Goal: Complete application form: Complete application form

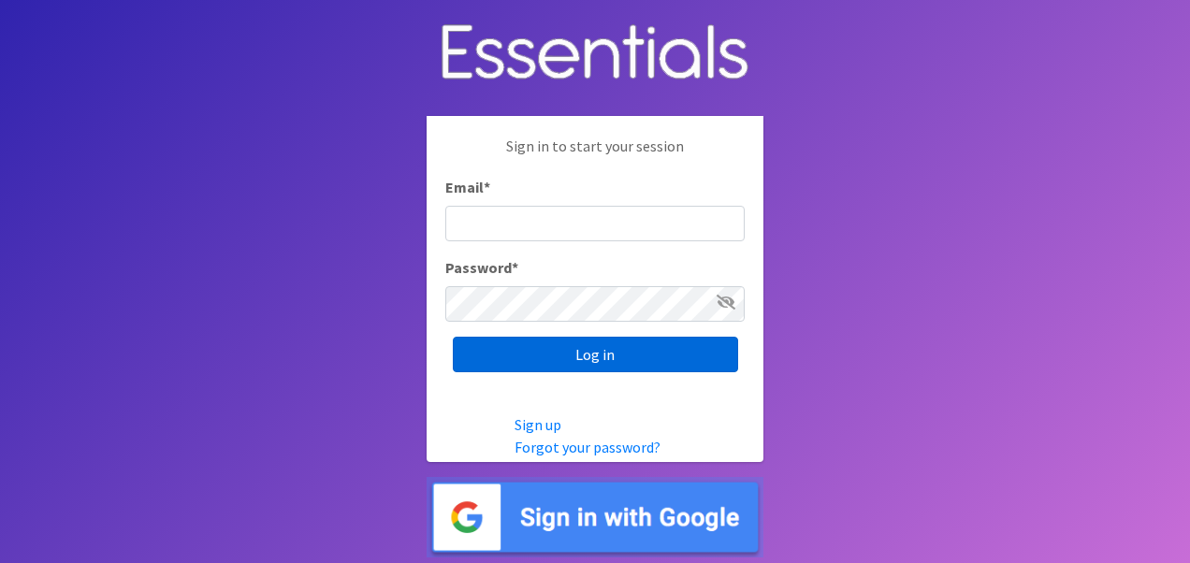
type input "HERICKSON@EPWORTH.ORG"
click at [625, 353] on input "Log in" at bounding box center [595, 355] width 285 height 36
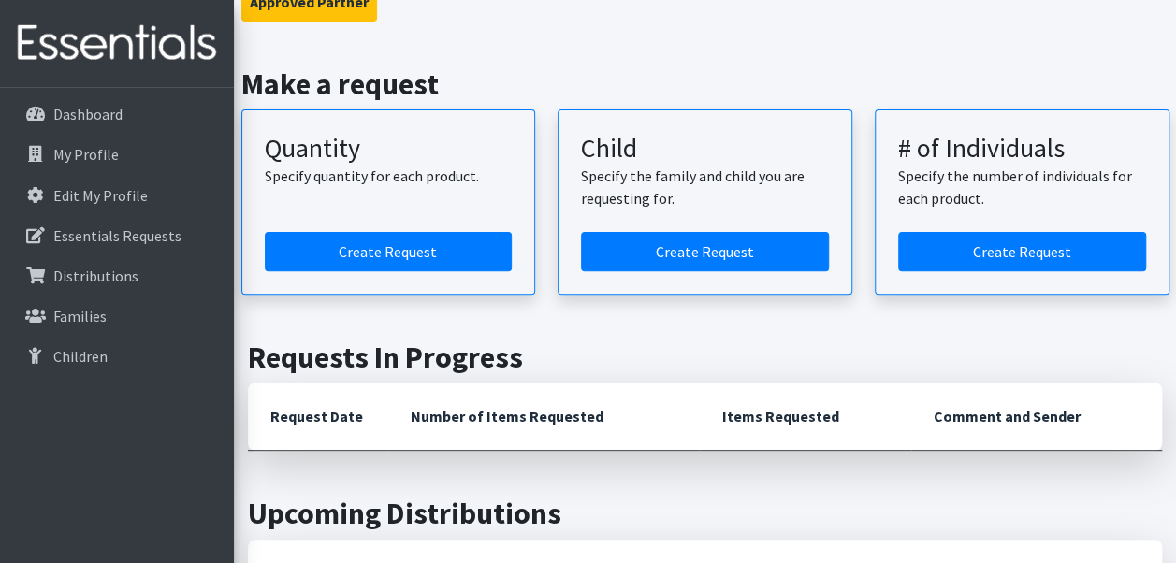
scroll to position [187, 0]
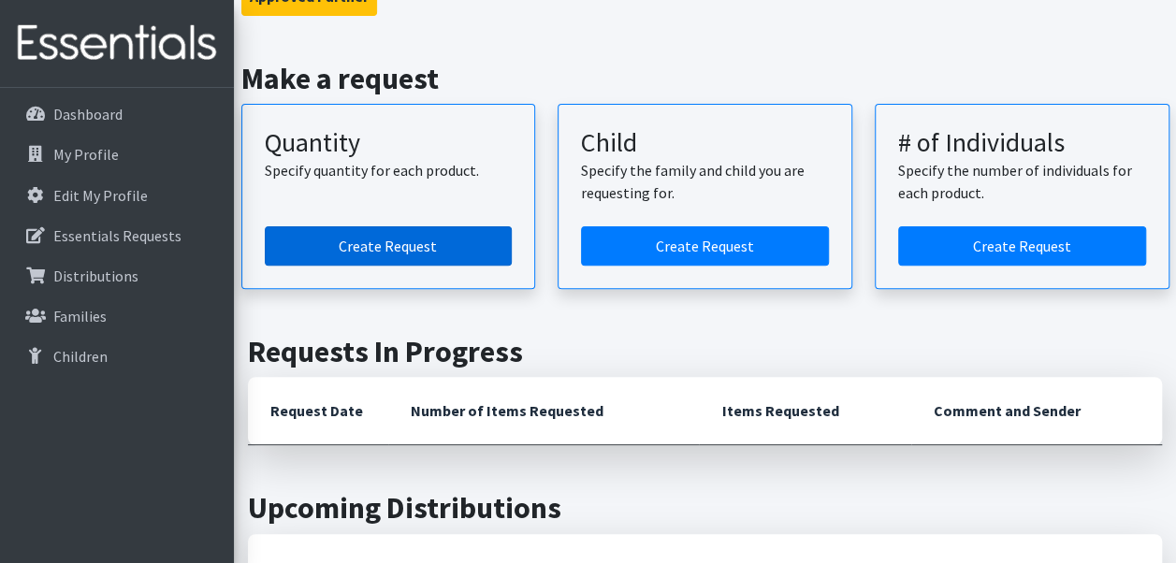
click at [425, 240] on link "Create Request" at bounding box center [389, 245] width 248 height 39
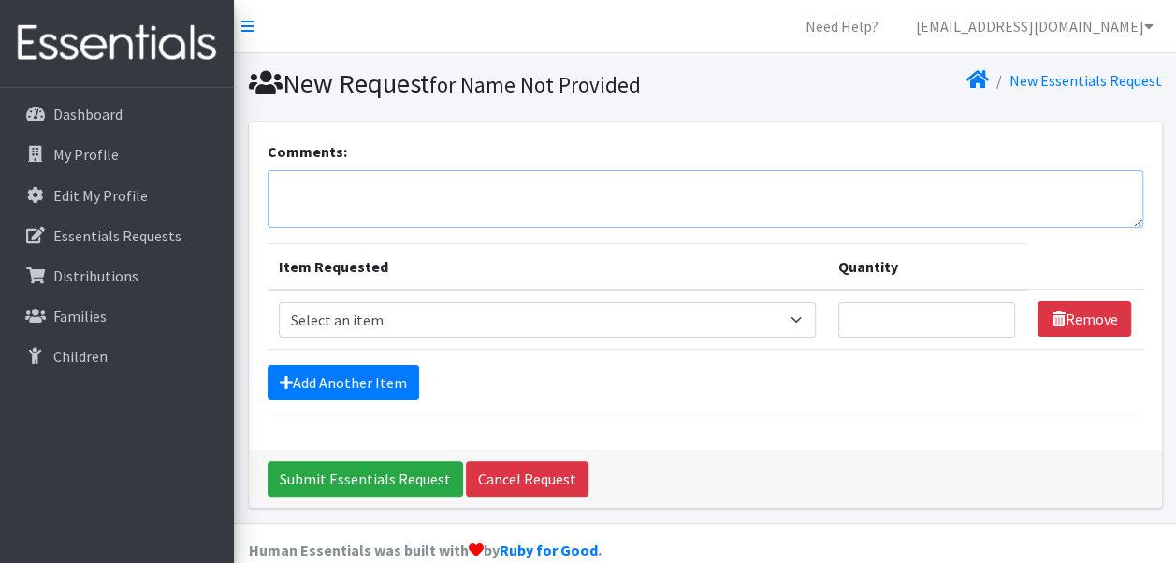
click at [387, 185] on textarea "Comments:" at bounding box center [706, 199] width 876 height 58
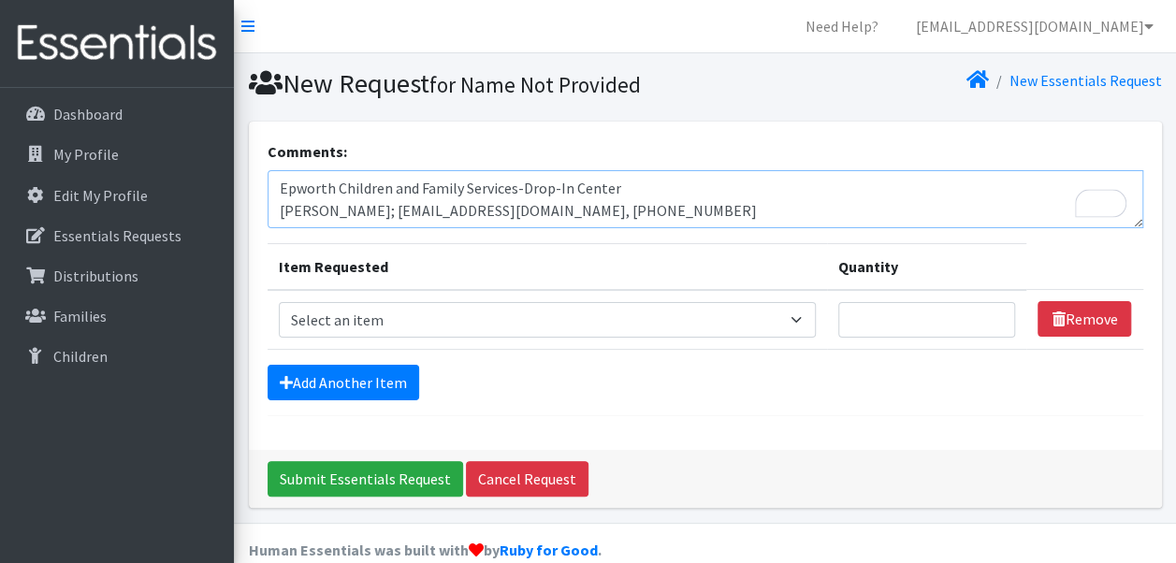
type textarea "Epworth Children and Family Services-Drop-In Center Jenn Deaton; jdeaton@epwort…"
click at [795, 319] on select "Select an item Period Supplies: Mixed Kits (order by bag) Applicator-free tampo…" at bounding box center [548, 320] width 538 height 36
select select "1098"
click at [279, 302] on select "Select an item Period Supplies: Mixed Kits (order by bag) Applicator-free tampo…" at bounding box center [548, 320] width 538 height 36
click at [901, 320] on input "Quantity" at bounding box center [926, 320] width 177 height 36
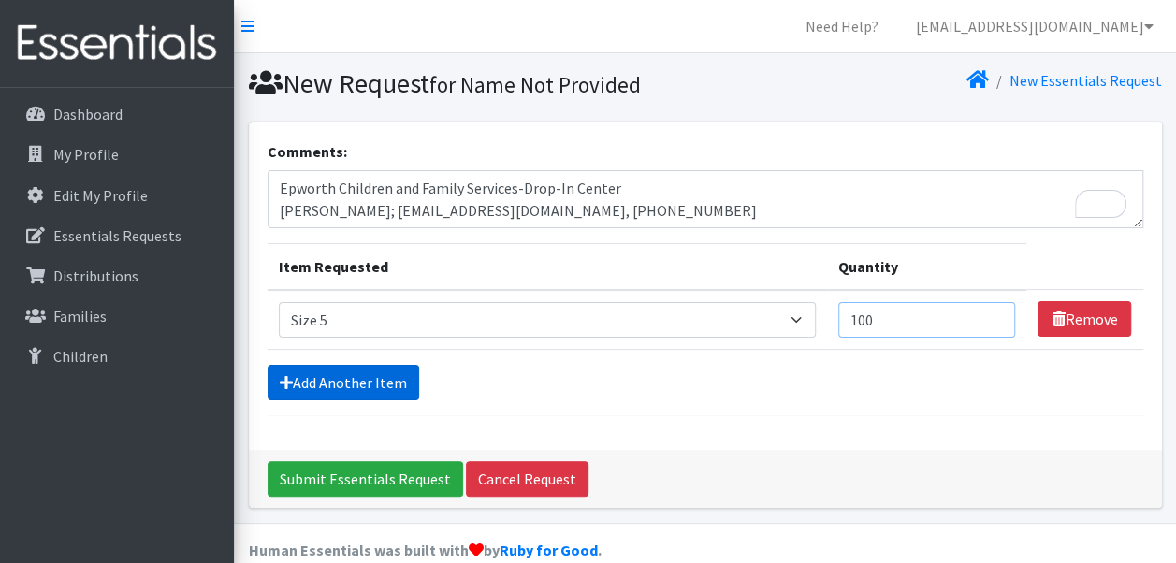
type input "100"
click at [343, 373] on link "Add Another Item" at bounding box center [344, 383] width 152 height 36
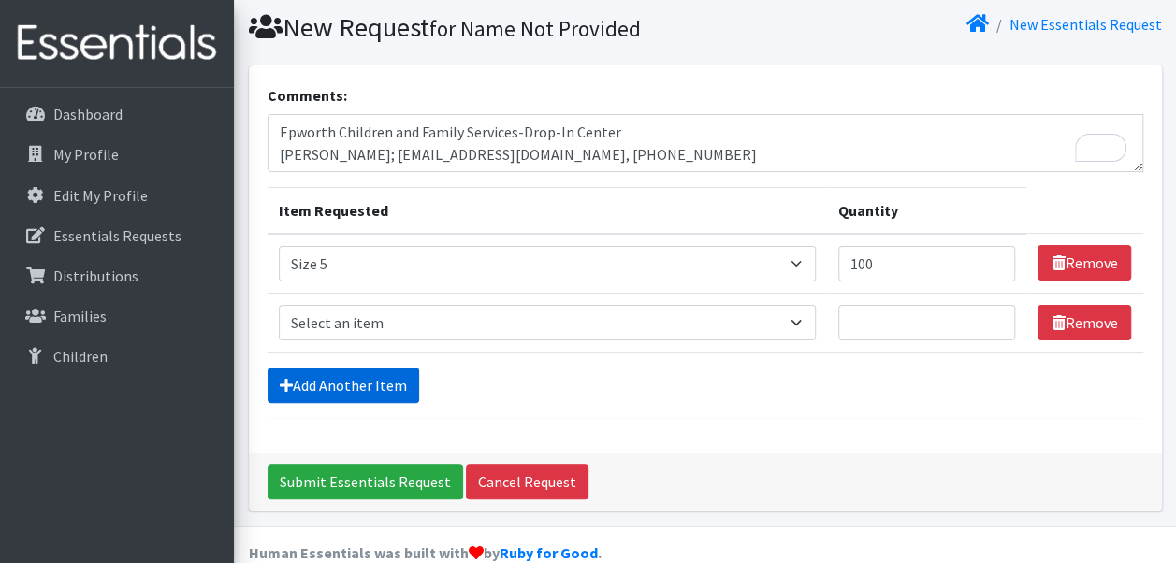
scroll to position [85, 0]
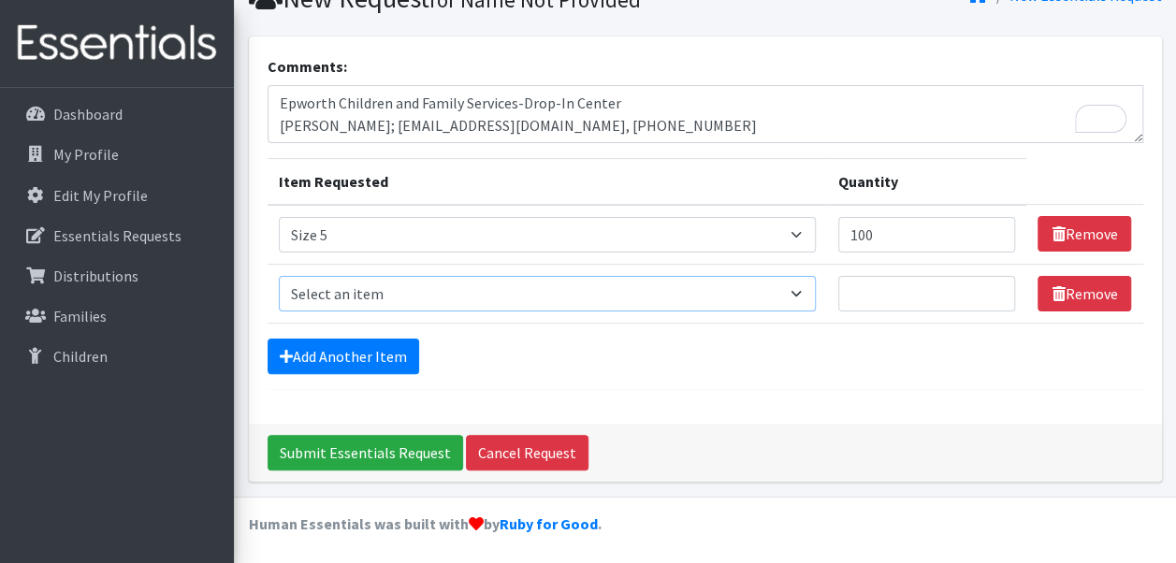
click at [810, 298] on select "Select an item Period Supplies: Mixed Kits (order by bag) Applicator-free tampo…" at bounding box center [548, 294] width 538 height 36
select select "1097"
click at [279, 276] on select "Select an item Period Supplies: Mixed Kits (order by bag) Applicator-free tampo…" at bounding box center [548, 294] width 538 height 36
click at [898, 284] on input "Quantity" at bounding box center [926, 294] width 177 height 36
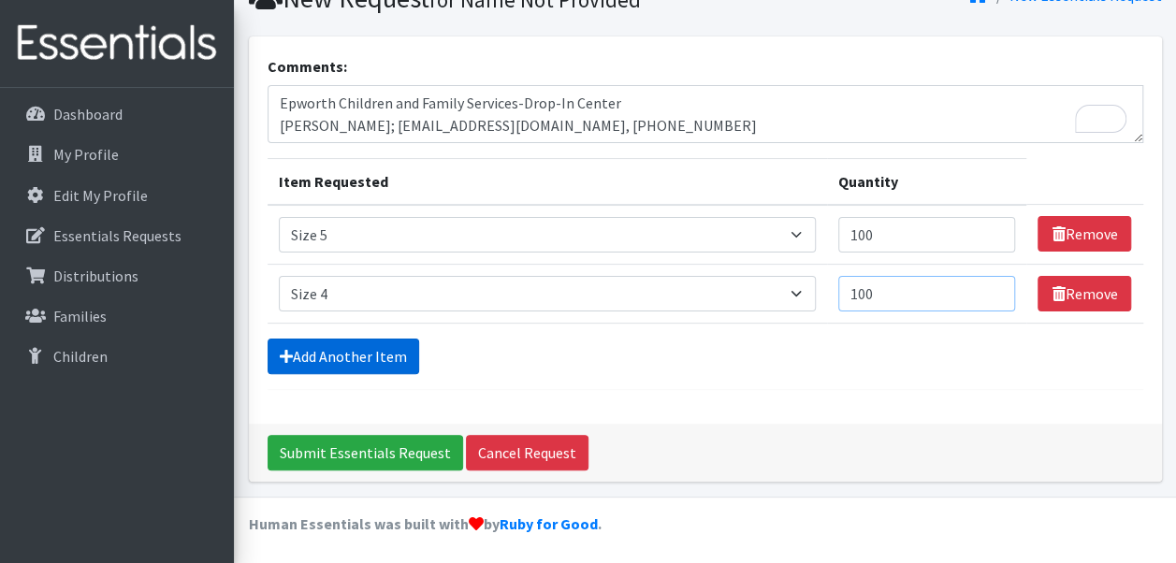
type input "100"
click at [314, 344] on link "Add Another Item" at bounding box center [344, 357] width 152 height 36
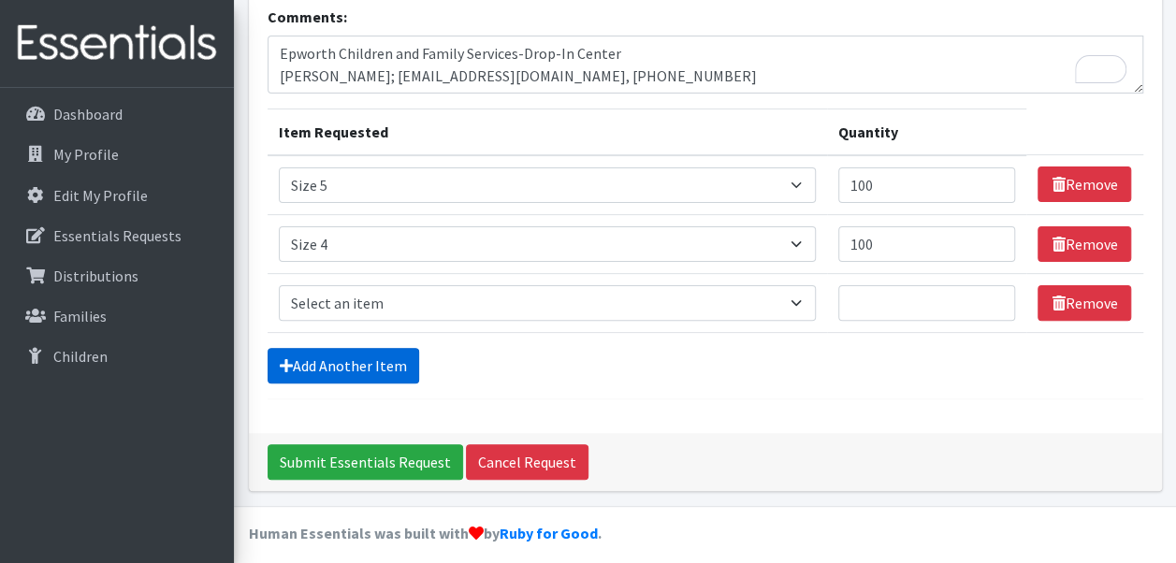
scroll to position [144, 0]
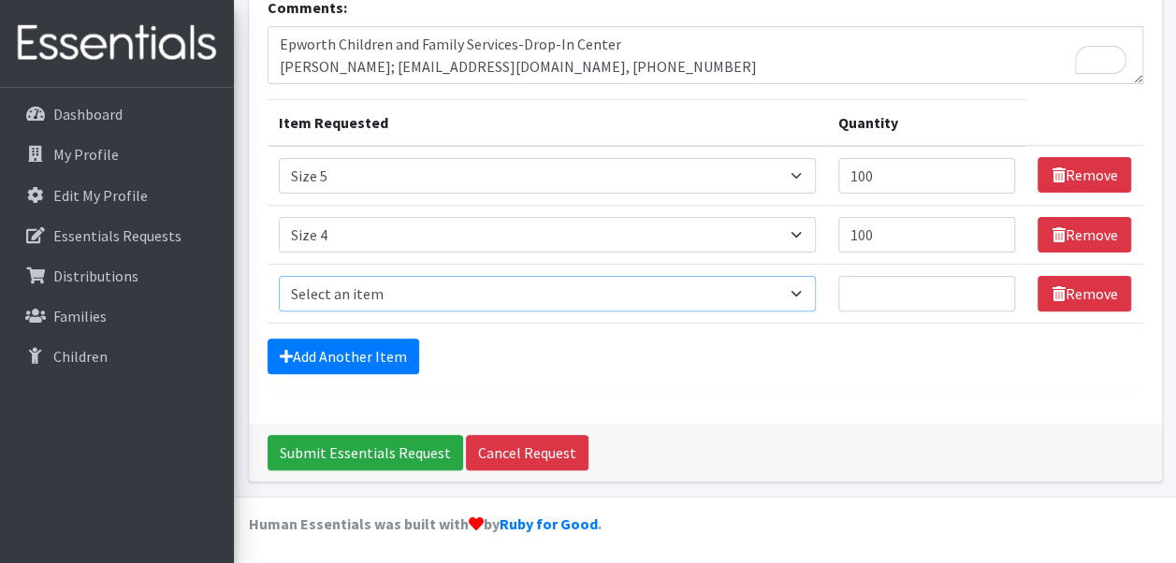
click at [343, 294] on select "Select an item Period Supplies: Mixed Kits (order by bag) Applicator-free tampo…" at bounding box center [548, 294] width 538 height 36
select select "1090"
click at [279, 276] on select "Select an item Period Supplies: Mixed Kits (order by bag) Applicator-free tampo…" at bounding box center [548, 294] width 538 height 36
click at [916, 305] on input "Quantity" at bounding box center [926, 294] width 177 height 36
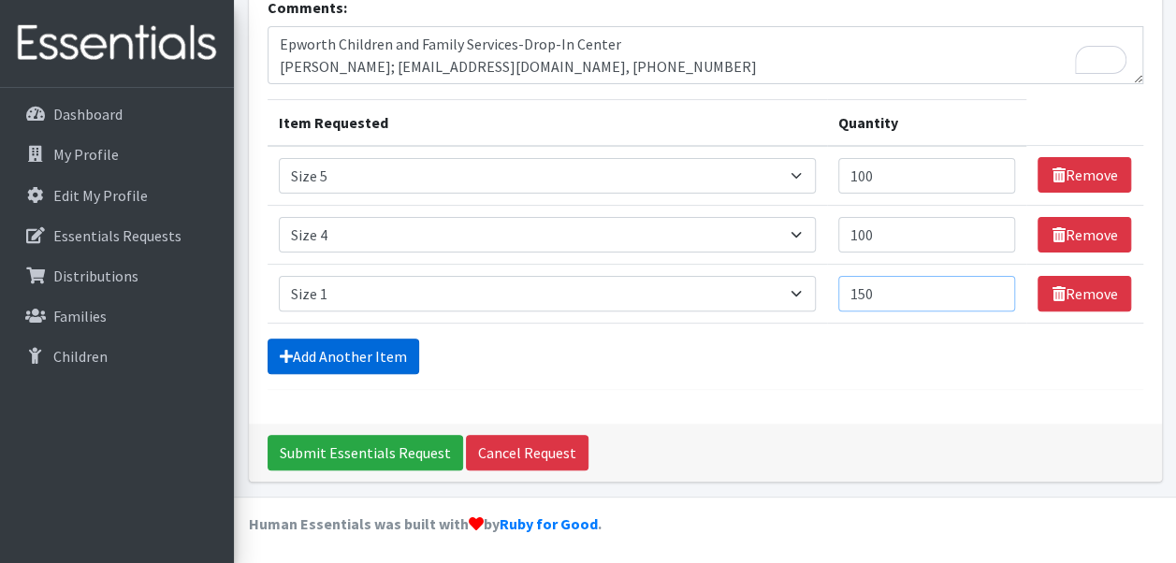
type input "150"
click at [332, 361] on link "Add Another Item" at bounding box center [344, 357] width 152 height 36
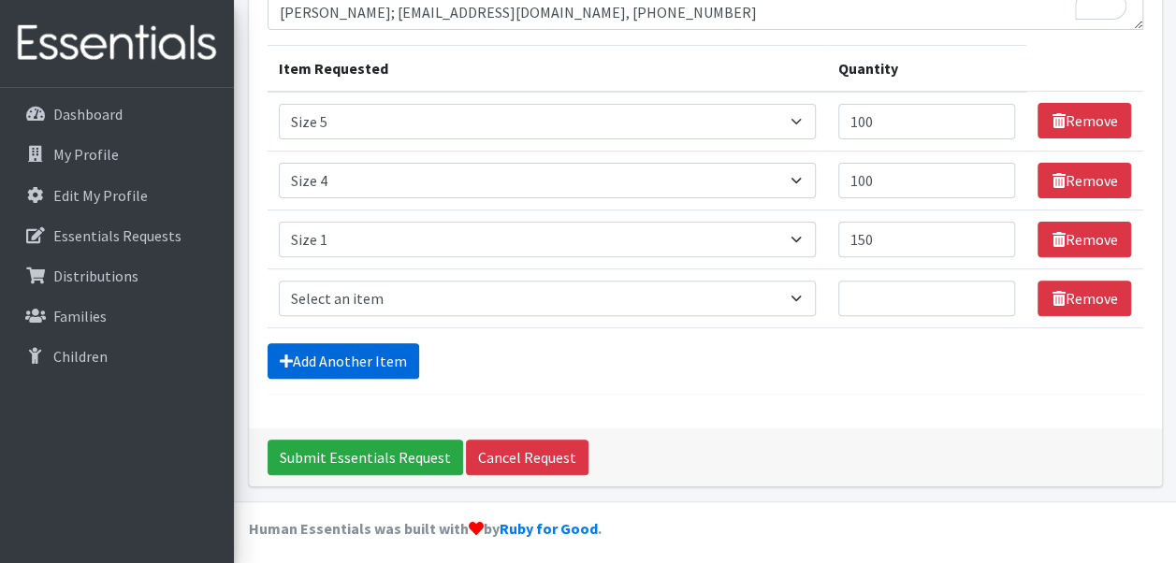
scroll to position [202, 0]
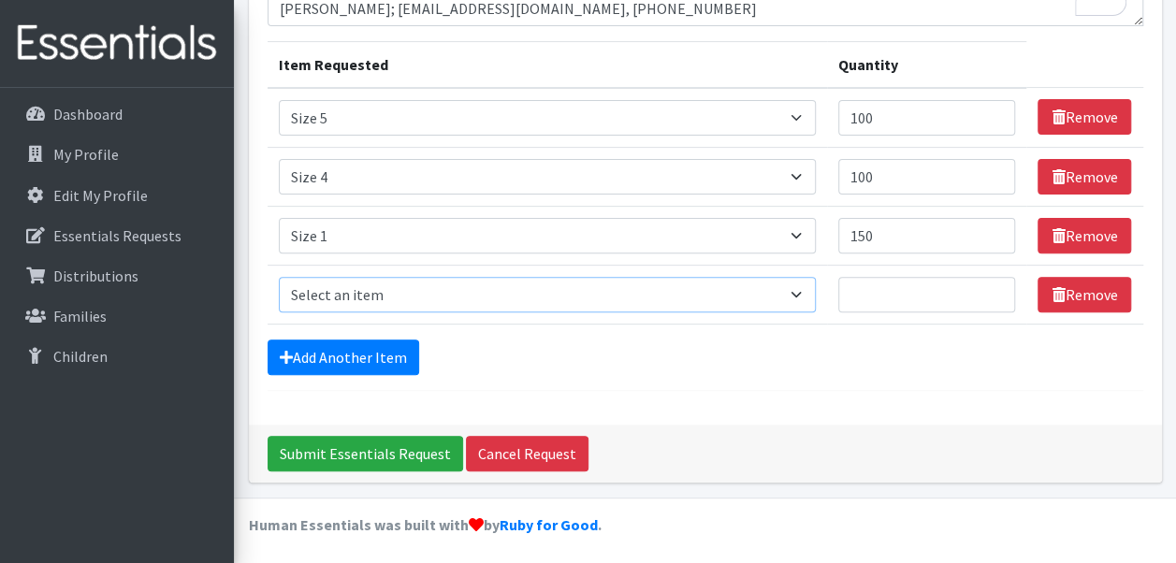
click at [817, 296] on select "Select an item Period Supplies: Mixed Kits (order by bag) Applicator-free tampo…" at bounding box center [548, 295] width 538 height 36
select select "1091"
click at [279, 277] on select "Select an item Period Supplies: Mixed Kits (order by bag) Applicator-free tampo…" at bounding box center [548, 295] width 538 height 36
click at [875, 286] on input "Quantity" at bounding box center [926, 295] width 177 height 36
type input "50"
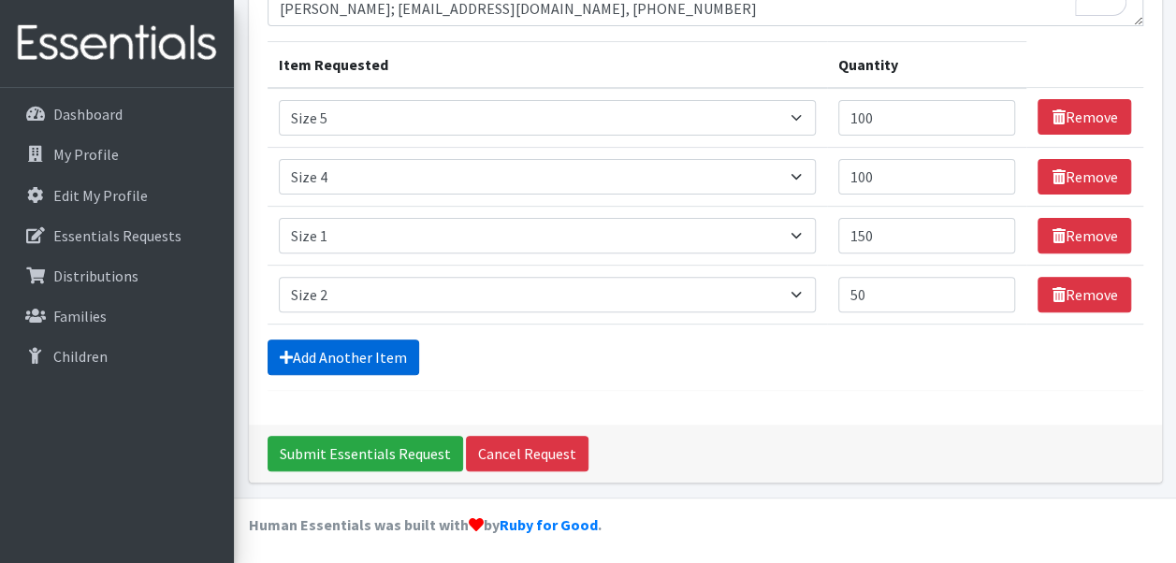
click at [382, 352] on link "Add Another Item" at bounding box center [344, 358] width 152 height 36
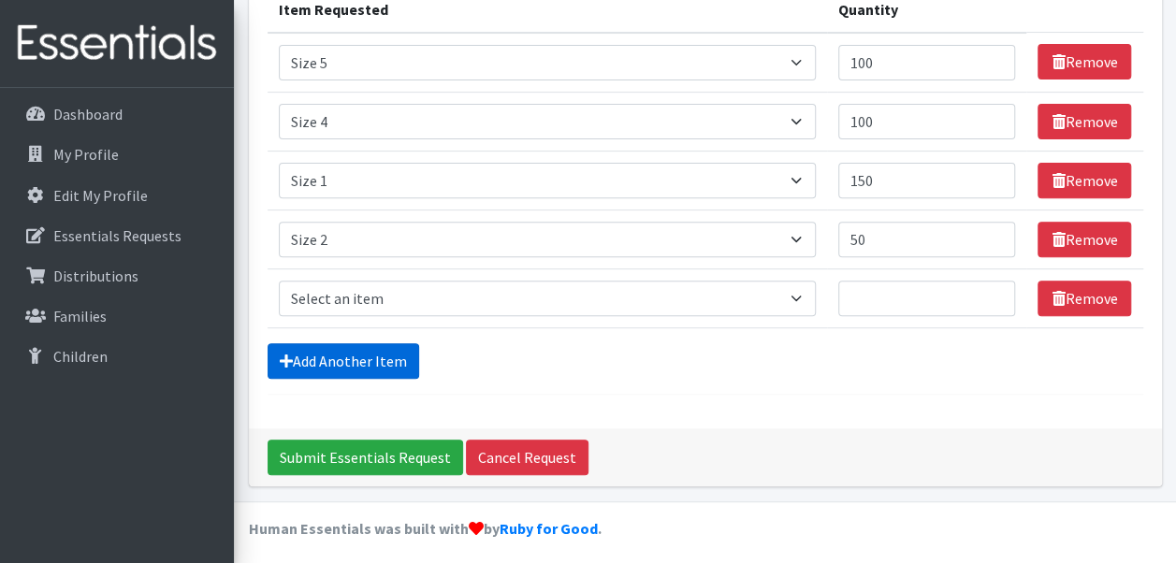
scroll to position [261, 0]
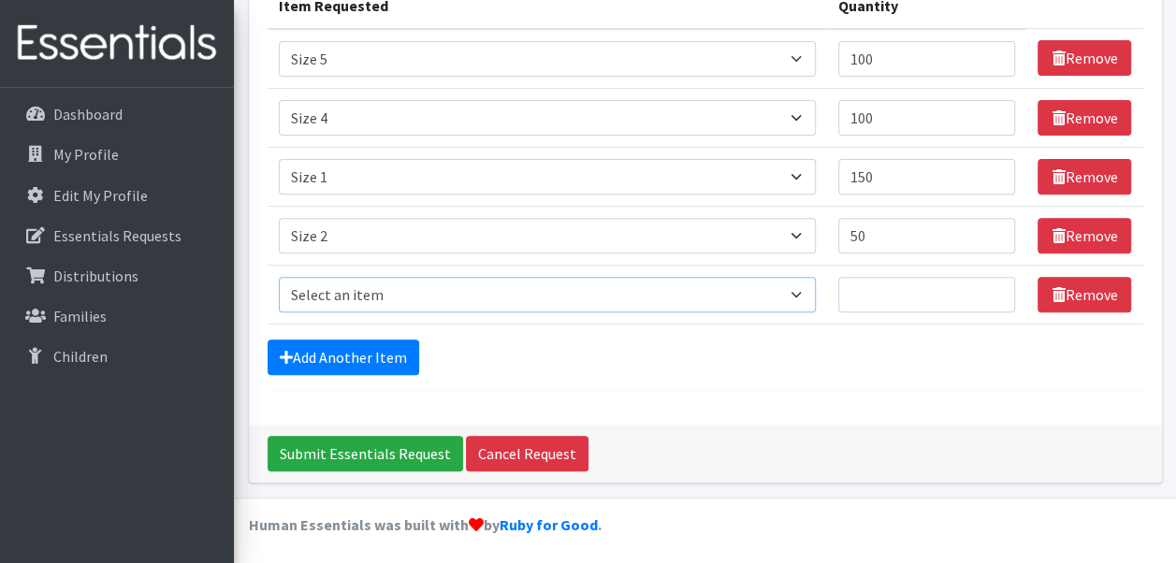
click at [805, 284] on select "Select an item Period Supplies: Mixed Kits (order by bag) Applicator-free tampo…" at bounding box center [548, 295] width 538 height 36
select select "8798"
click at [279, 277] on select "Select an item Period Supplies: Mixed Kits (order by bag) Applicator-free tampo…" at bounding box center [548, 295] width 538 height 36
click at [883, 290] on input "Quantity" at bounding box center [926, 295] width 177 height 36
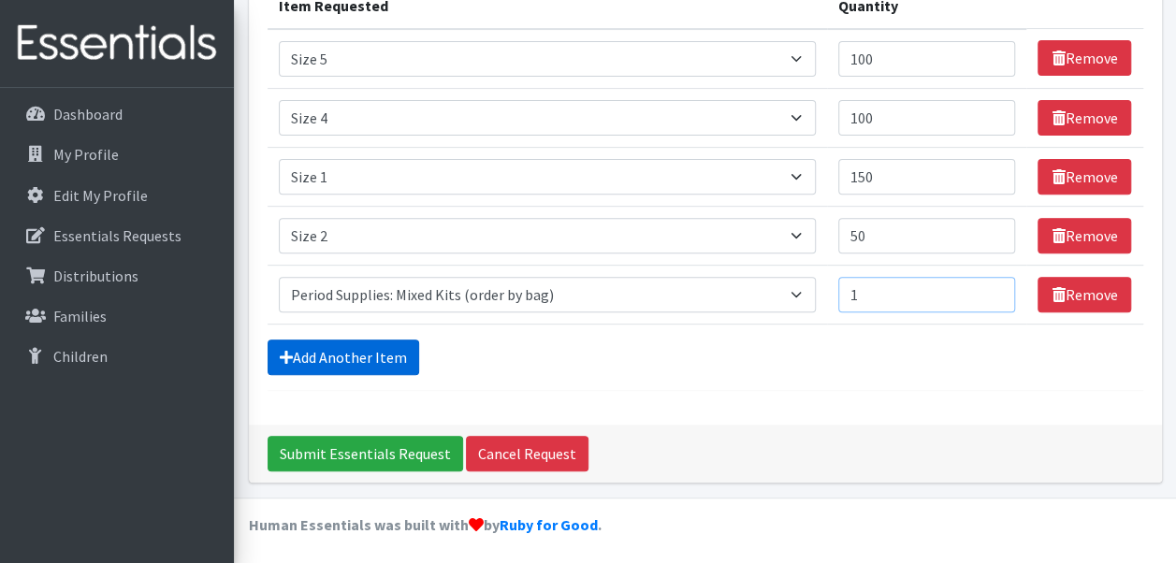
type input "1"
click at [350, 350] on link "Add Another Item" at bounding box center [344, 358] width 152 height 36
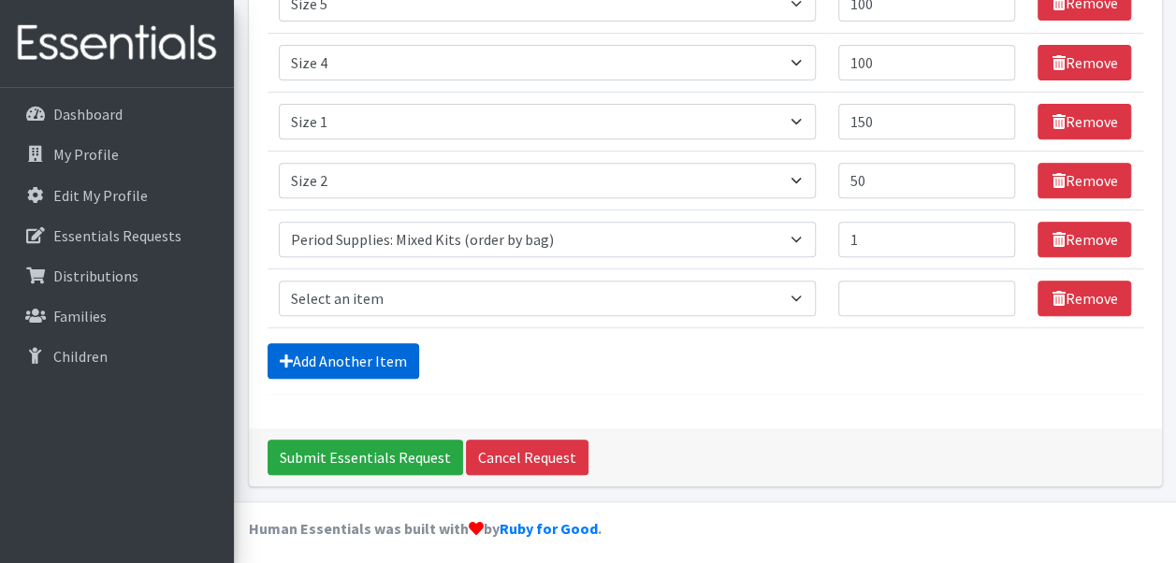
scroll to position [320, 0]
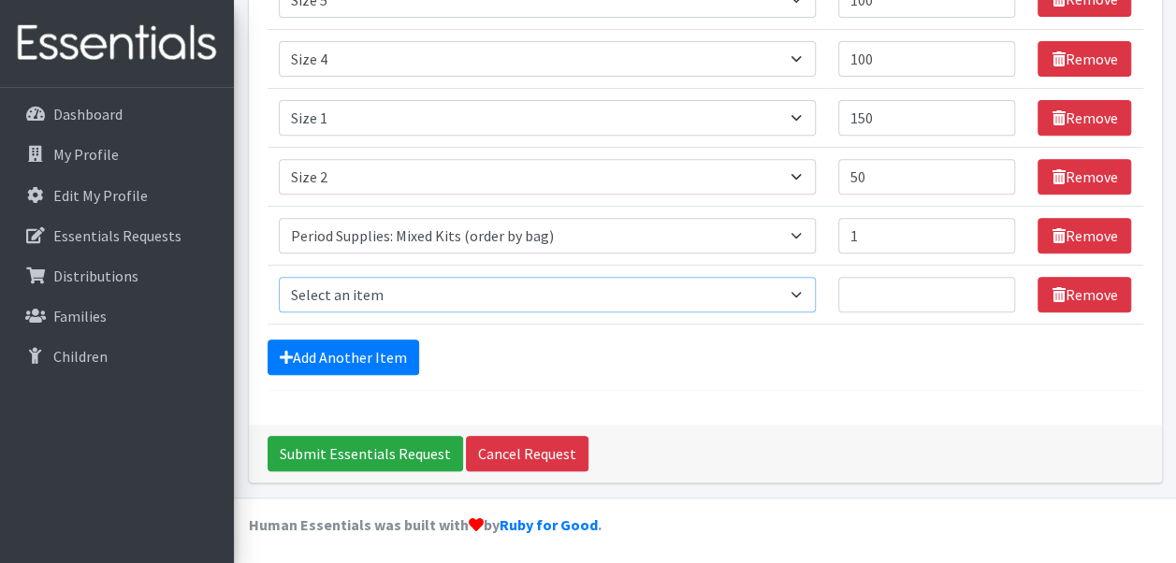
click at [798, 292] on select "Select an item Period Supplies: Mixed Kits (order by bag) Applicator-free tampo…" at bounding box center [548, 295] width 538 height 36
select select "8796"
click at [279, 277] on select "Select an item Period Supplies: Mixed Kits (order by bag) Applicator-free tampo…" at bounding box center [548, 295] width 538 height 36
click at [889, 282] on input "Quantity" at bounding box center [926, 295] width 177 height 36
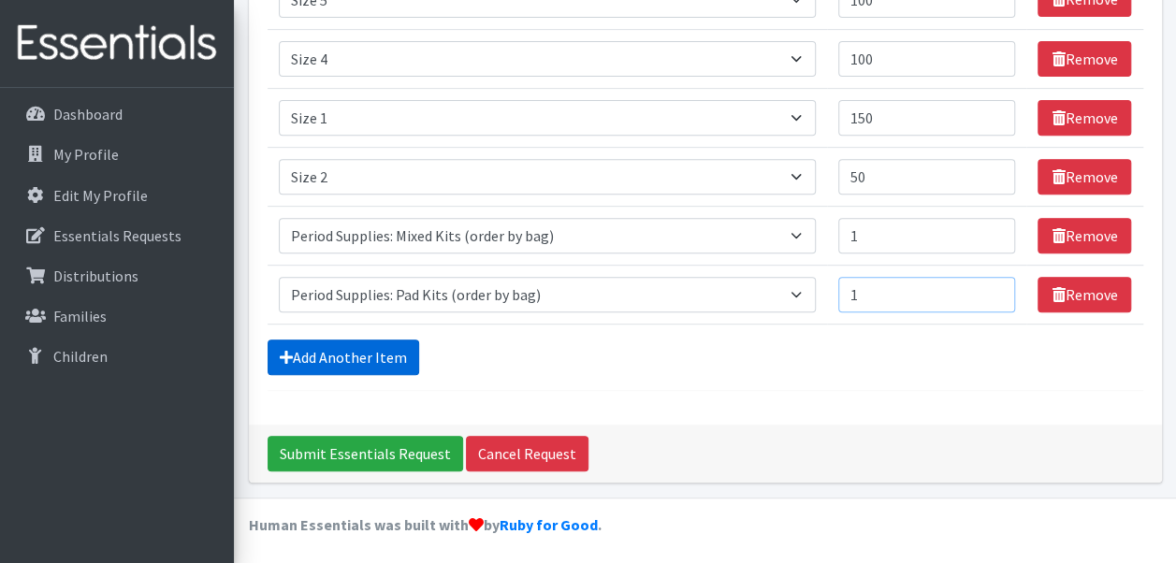
type input "1"
click at [399, 357] on link "Add Another Item" at bounding box center [344, 358] width 152 height 36
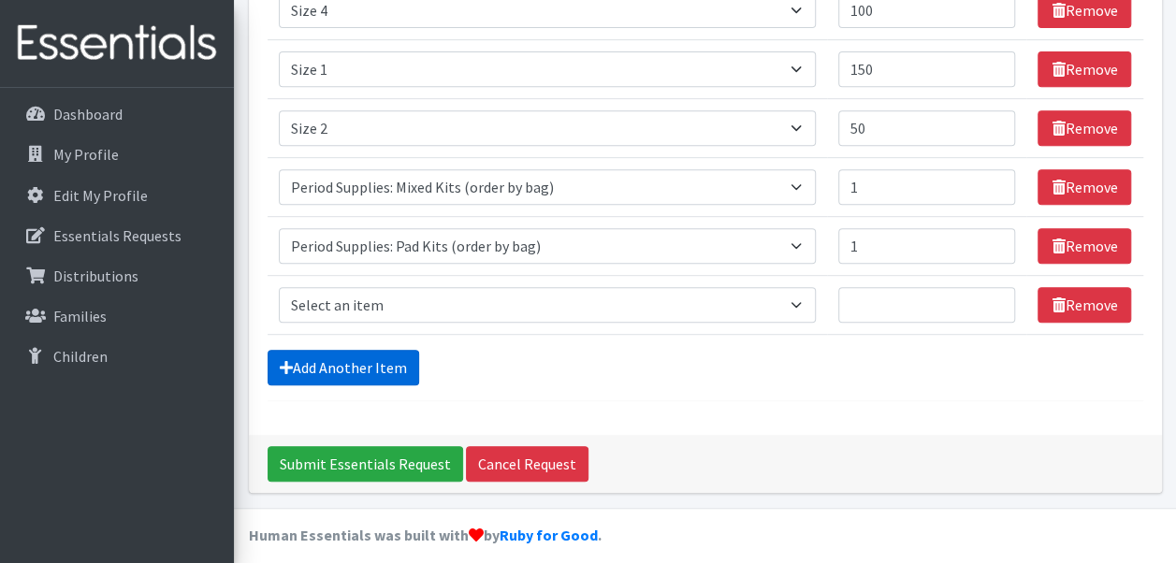
scroll to position [378, 0]
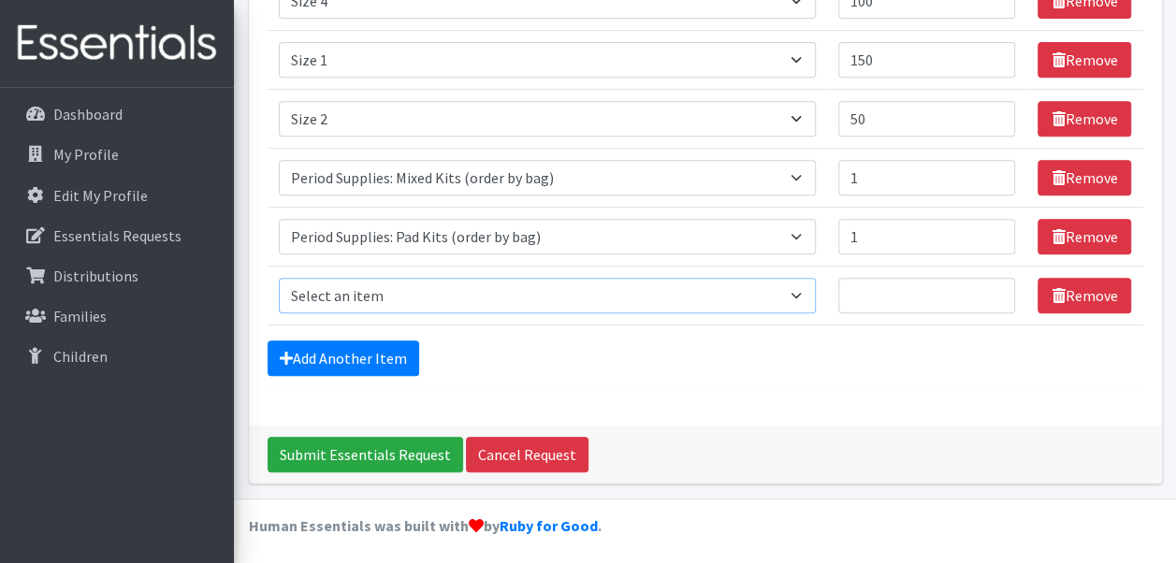
click at [802, 297] on select "Select an item Period Supplies: Mixed Kits (order by bag) Applicator-free tampo…" at bounding box center [548, 296] width 538 height 36
select select "8797"
click at [279, 278] on select "Select an item Period Supplies: Mixed Kits (order by bag) Applicator-free tampo…" at bounding box center [548, 296] width 538 height 36
click at [918, 286] on input "Quantity" at bounding box center [926, 296] width 177 height 36
type input "1"
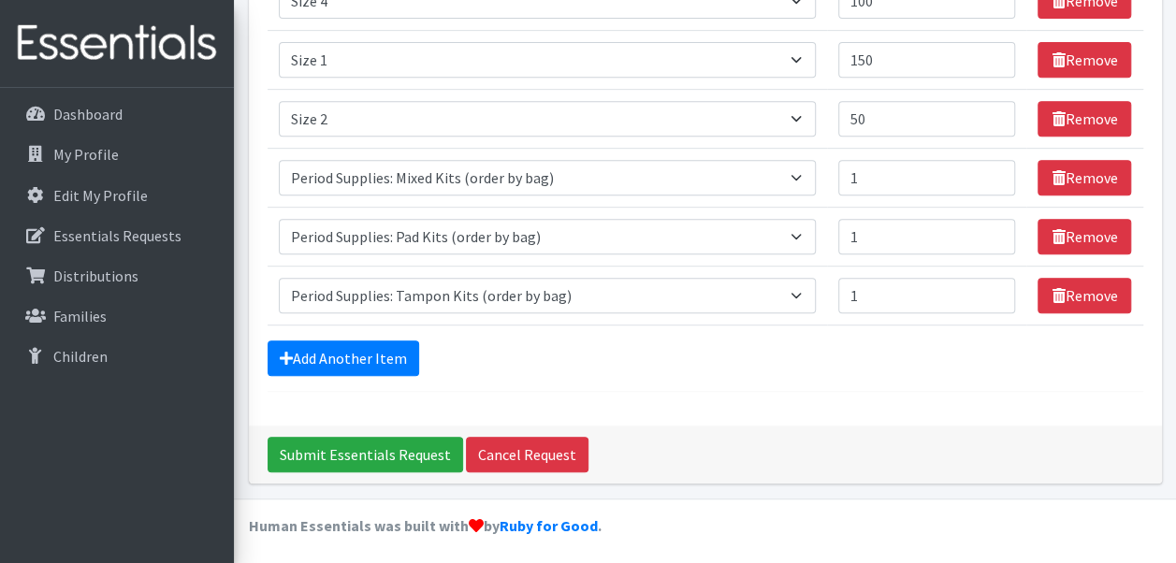
click at [949, 409] on div "Comments: Epworth Children and Family Services-Drop-In Center Jenn Deaton; jdea…" at bounding box center [705, 85] width 913 height 682
click at [359, 449] on input "Submit Essentials Request" at bounding box center [366, 455] width 196 height 36
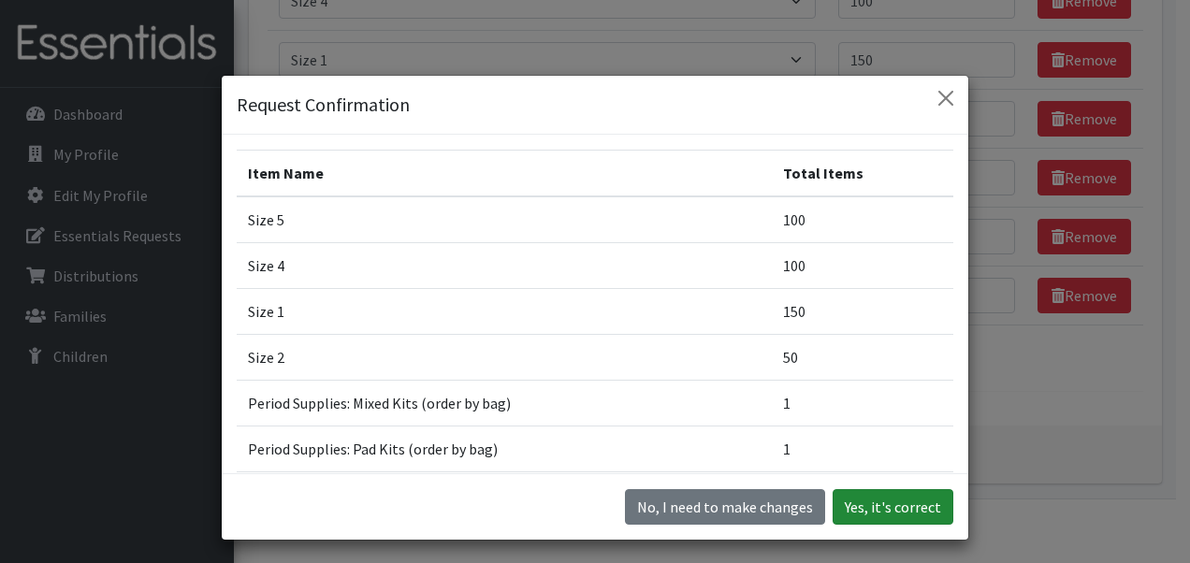
click at [928, 502] on button "Yes, it's correct" at bounding box center [893, 507] width 121 height 36
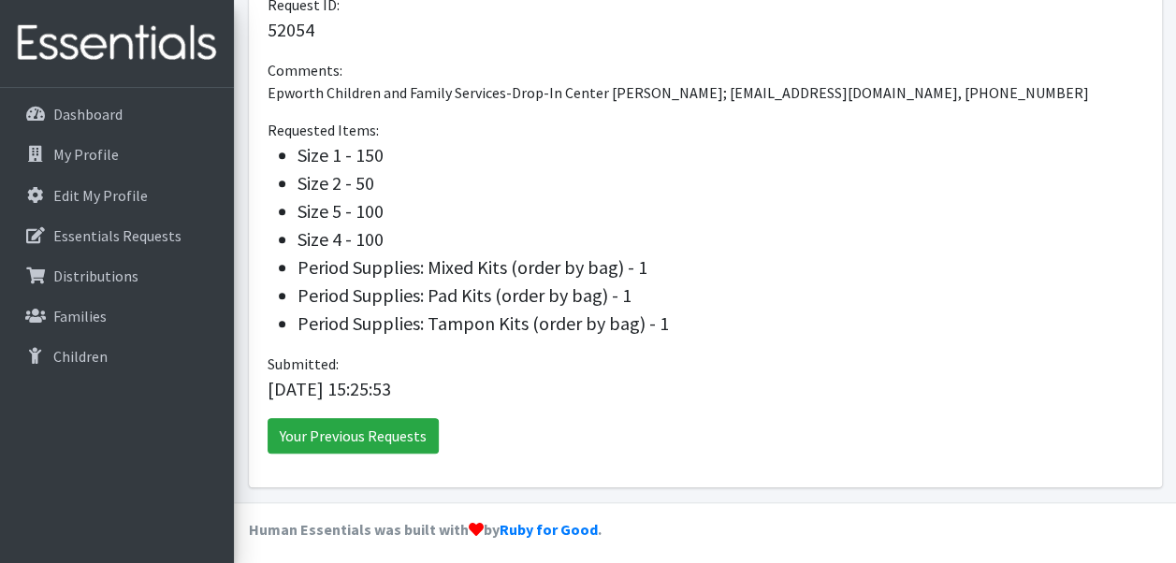
scroll to position [584, 0]
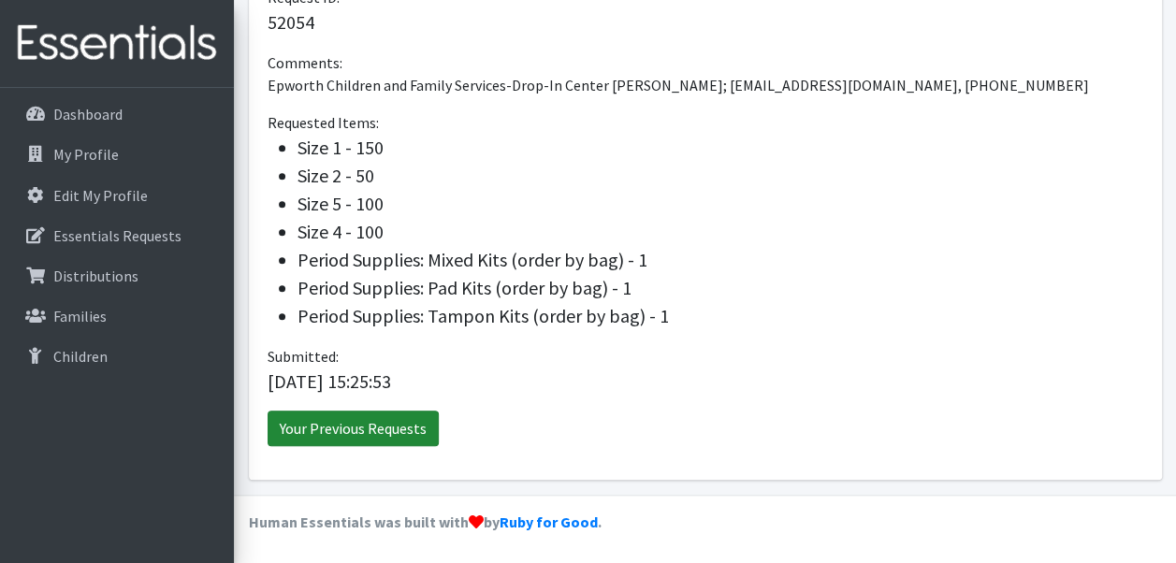
click at [382, 421] on link "Your Previous Requests" at bounding box center [353, 429] width 171 height 36
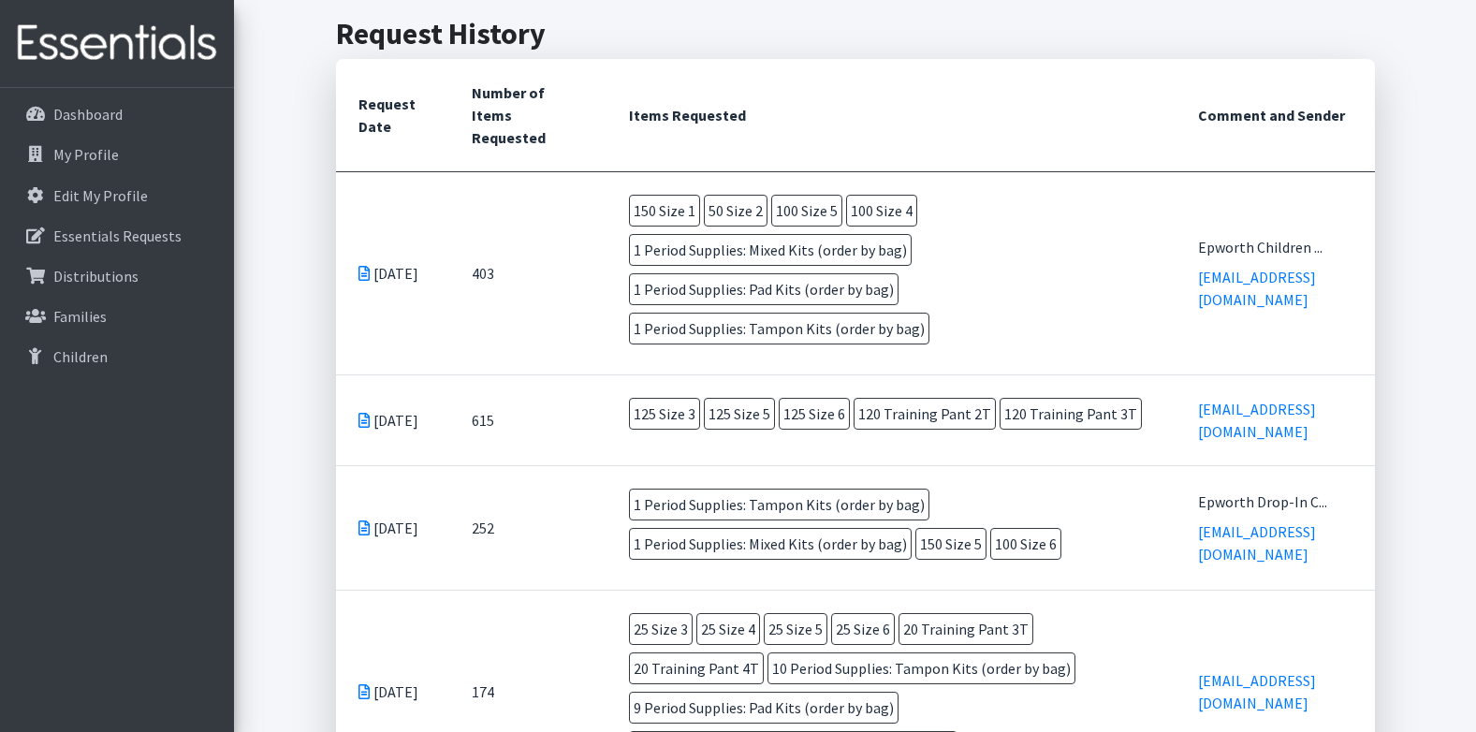
scroll to position [436, 0]
